Goal: Task Accomplishment & Management: Manage account settings

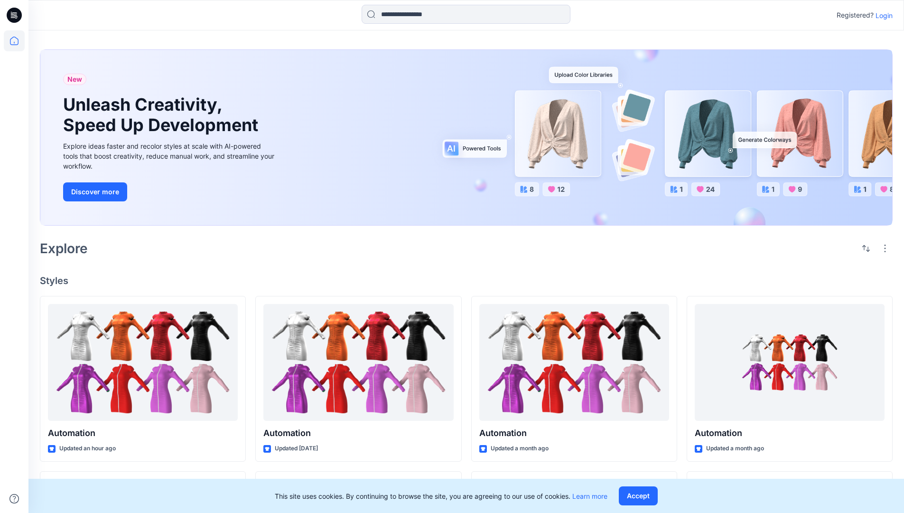
click at [882, 15] on p "Login" at bounding box center [884, 15] width 17 height 10
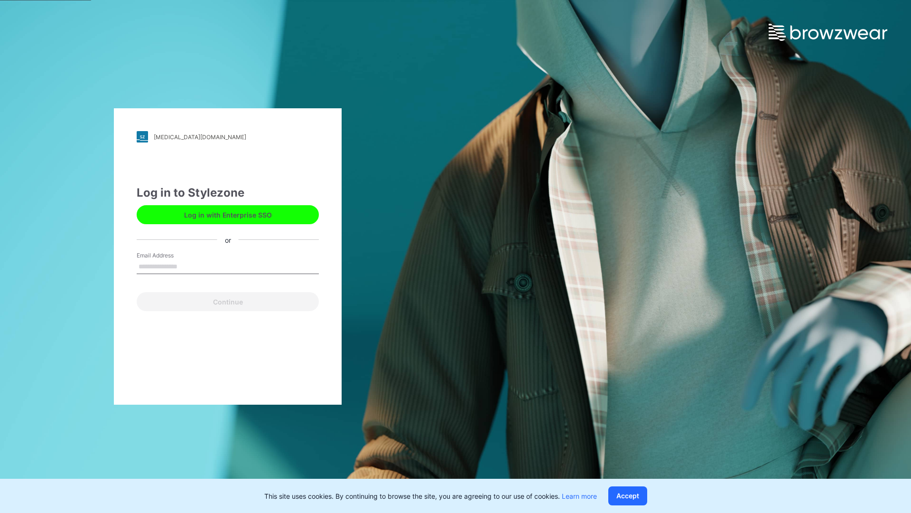
click at [187, 266] on input "Email Address" at bounding box center [228, 267] width 182 height 14
type input "**********"
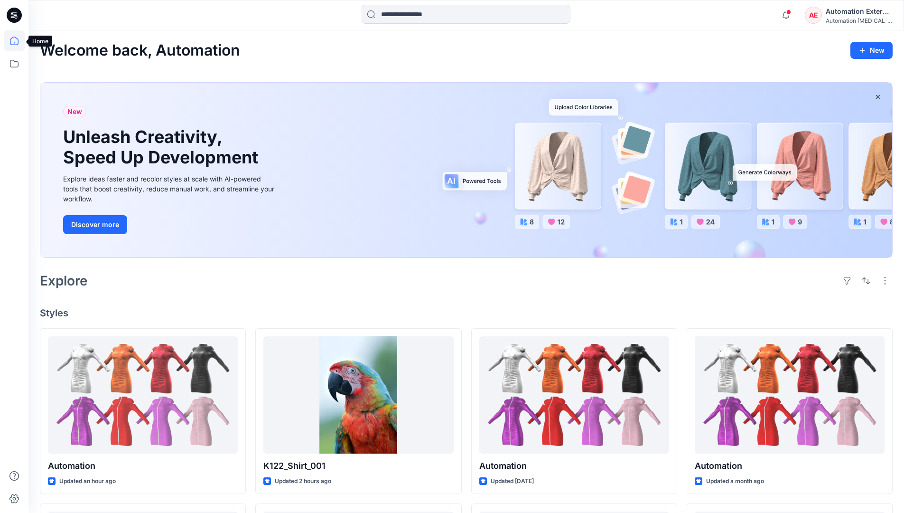
click at [18, 41] on icon at bounding box center [14, 41] width 9 height 9
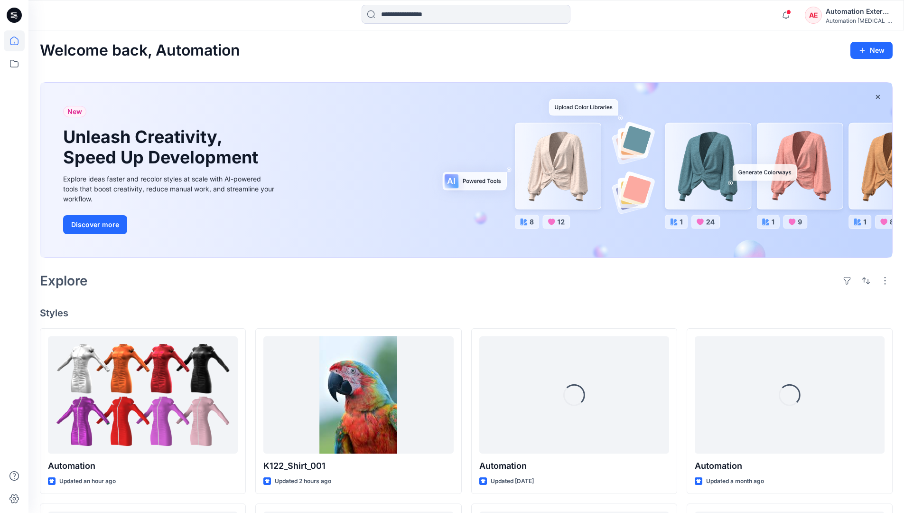
click at [826, 16] on div "Automation External" at bounding box center [859, 11] width 66 height 11
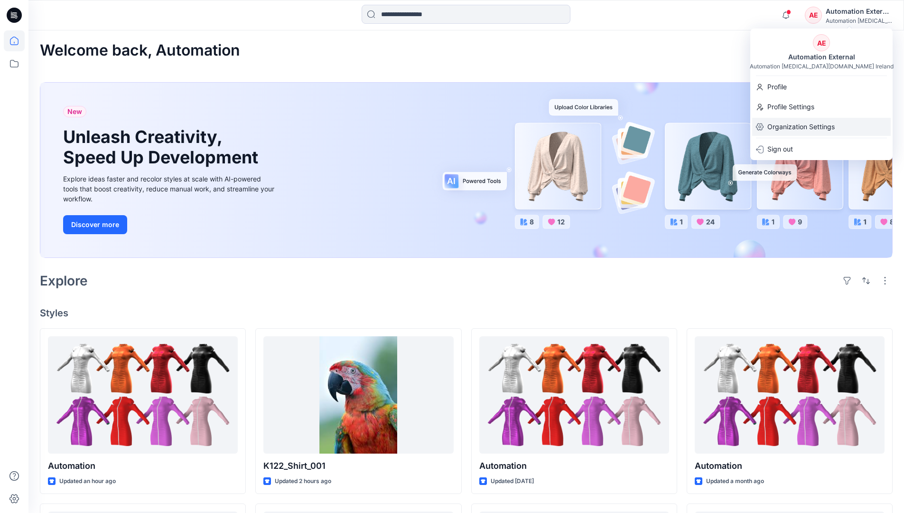
click at [795, 122] on p "Organization Settings" at bounding box center [800, 127] width 67 height 18
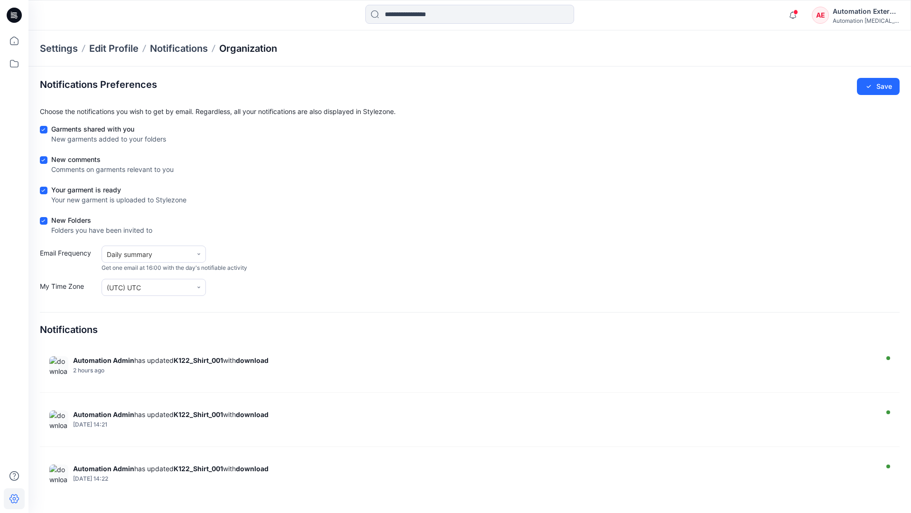
click at [266, 49] on p "Organization" at bounding box center [248, 48] width 58 height 13
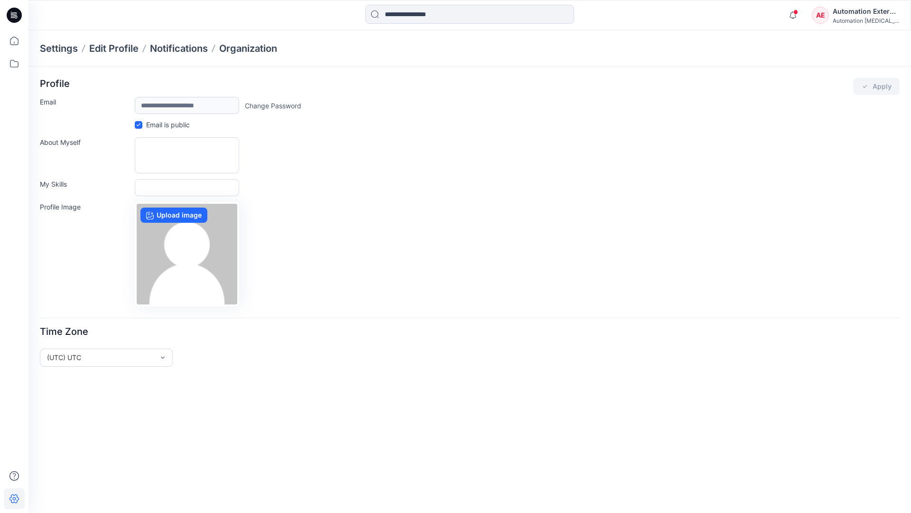
click at [867, 15] on div "Automation External" at bounding box center [866, 11] width 66 height 11
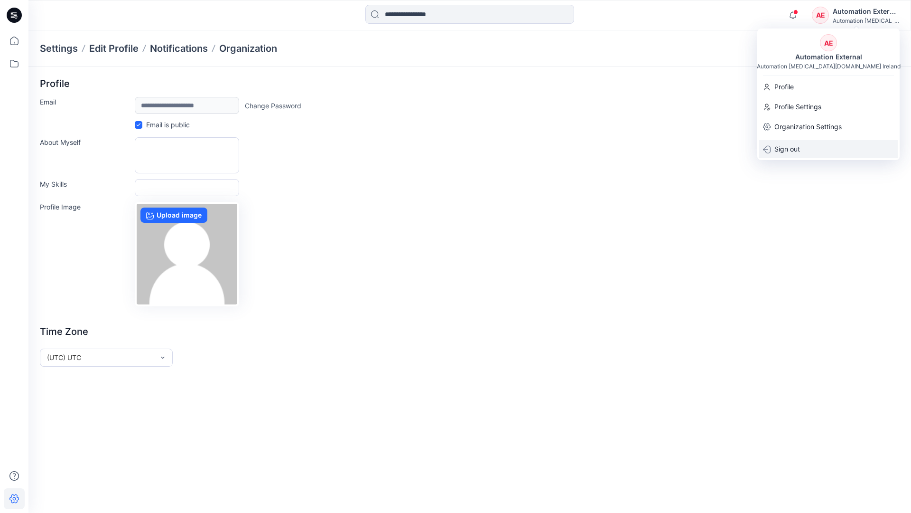
click at [805, 148] on div "Sign out" at bounding box center [828, 149] width 139 height 18
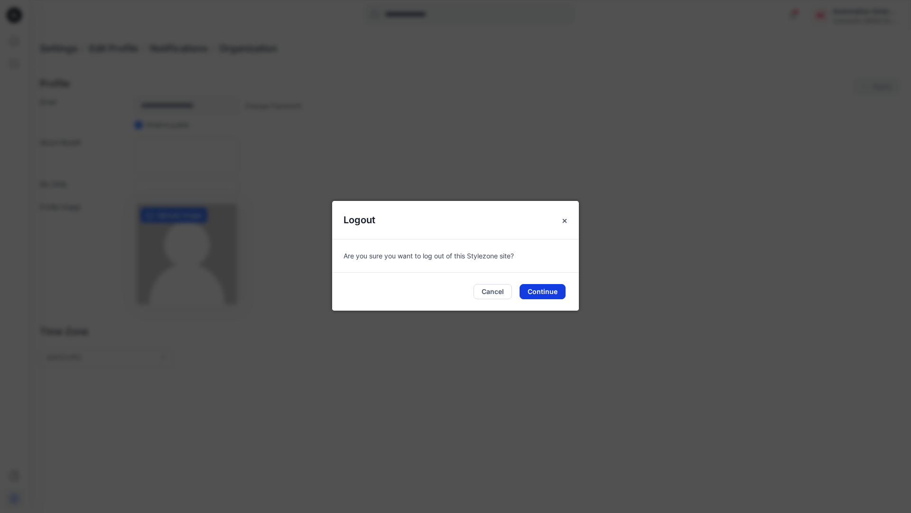
click at [549, 288] on button "Continue" at bounding box center [543, 291] width 46 height 15
